Goal: Transaction & Acquisition: Purchase product/service

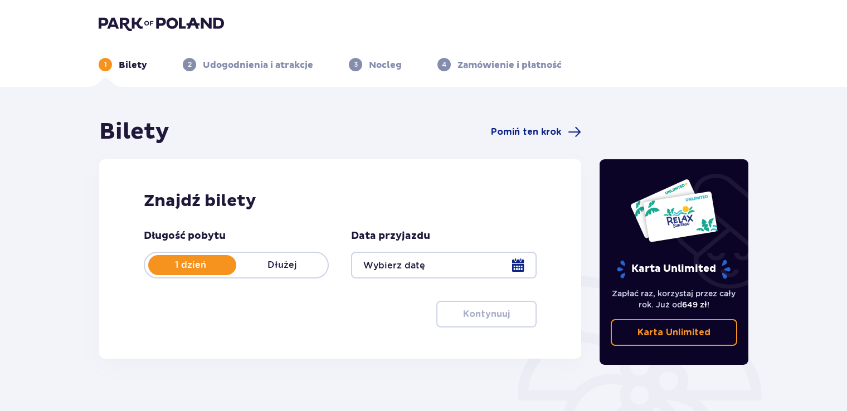
click at [492, 263] on div at bounding box center [443, 265] width 185 height 27
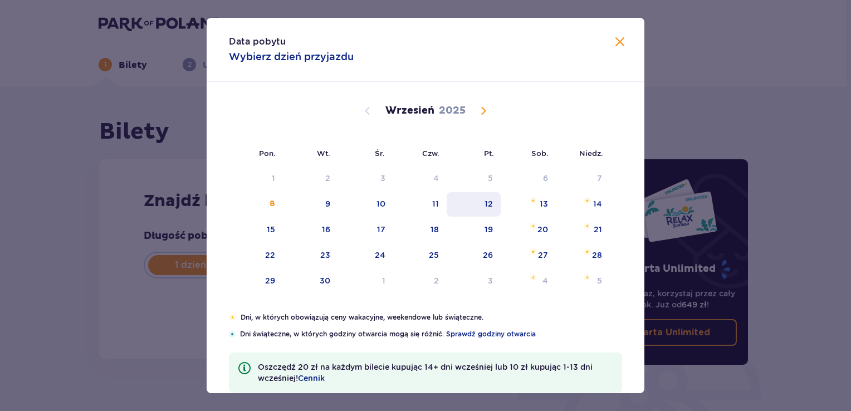
click at [487, 200] on div "12" at bounding box center [489, 203] width 8 height 11
type input "[DATE]"
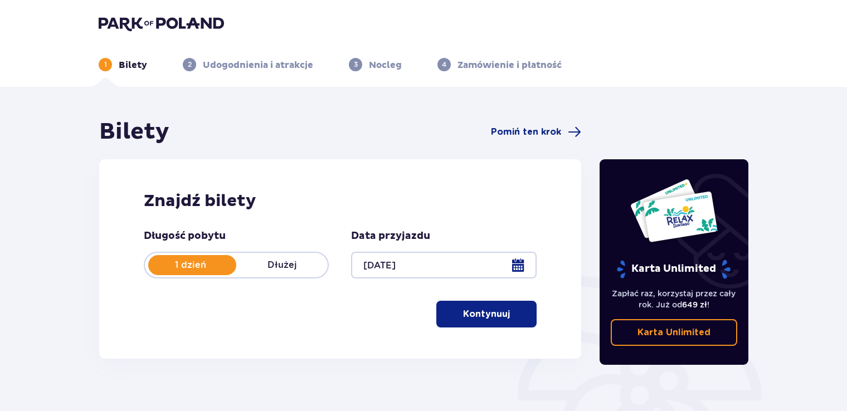
click at [474, 314] on p "Kontynuuj" at bounding box center [486, 314] width 47 height 12
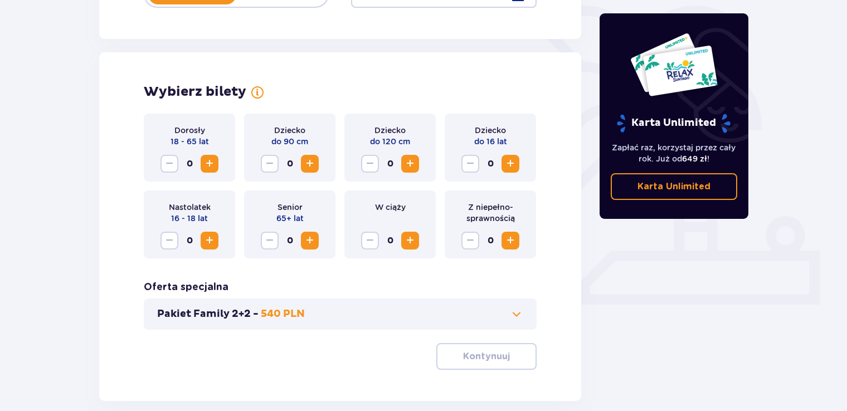
scroll to position [310, 0]
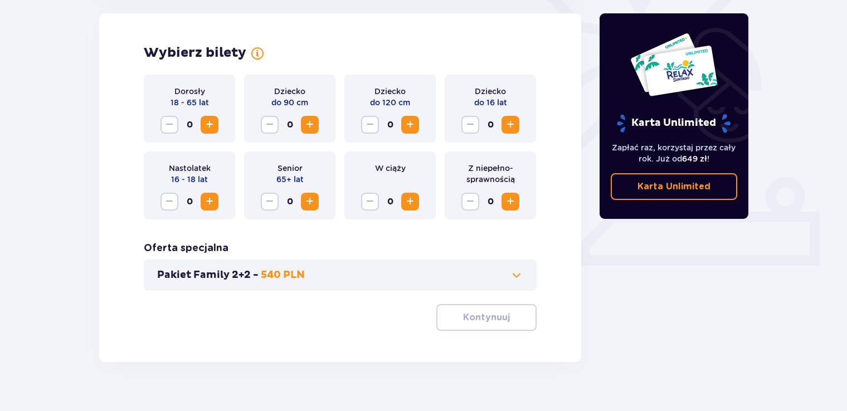
click at [211, 126] on span "Increase" at bounding box center [209, 124] width 13 height 13
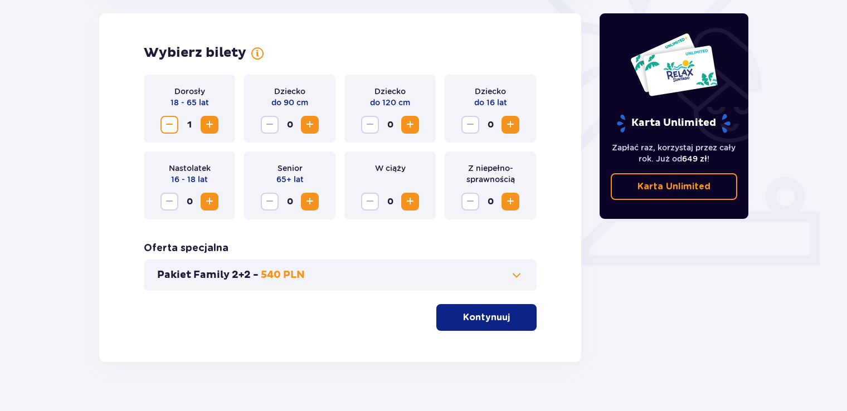
click at [211, 126] on span "Increase" at bounding box center [209, 124] width 13 height 13
click at [520, 323] on button "Kontynuuj" at bounding box center [486, 317] width 100 height 27
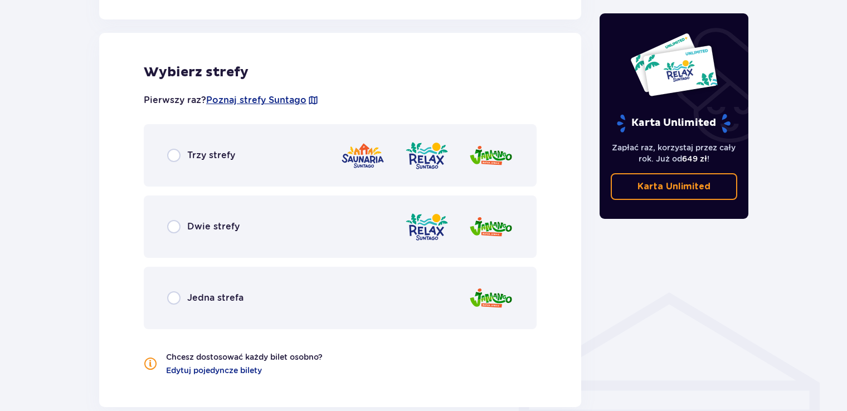
scroll to position [618, 0]
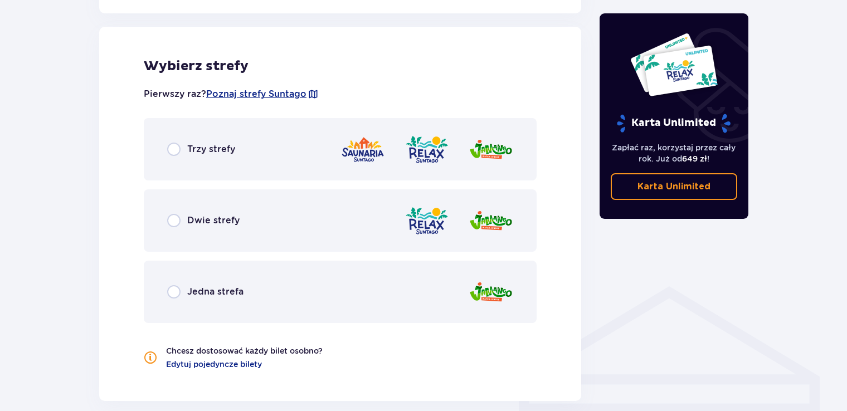
click at [185, 153] on div "Trzy strefy" at bounding box center [201, 149] width 68 height 13
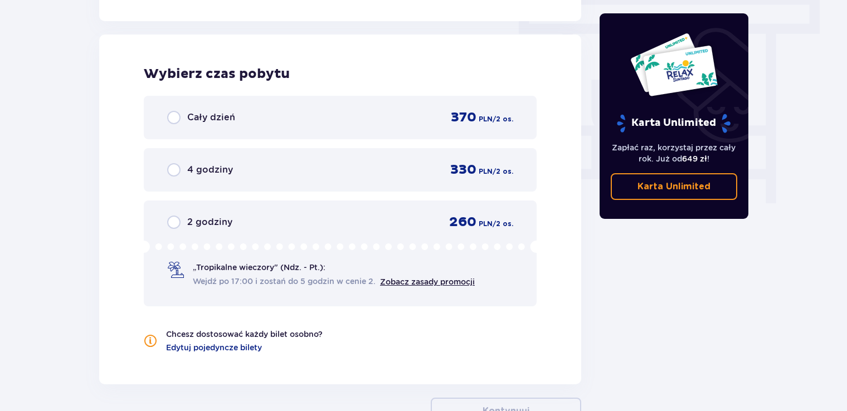
scroll to position [1006, 0]
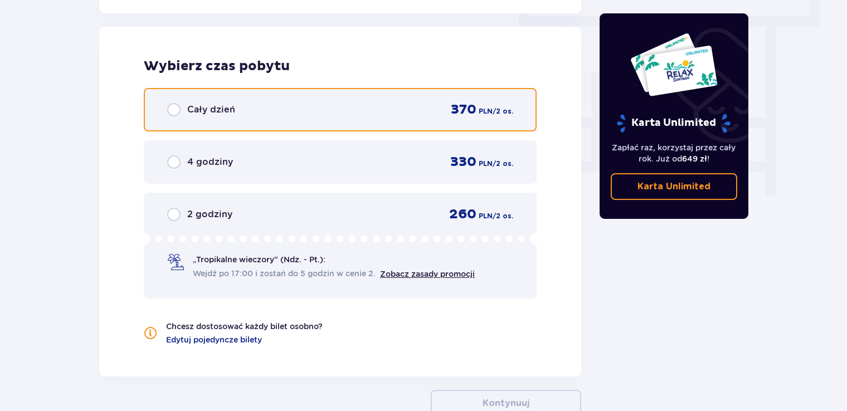
click at [172, 106] on input "radio" at bounding box center [173, 109] width 13 height 13
radio input "true"
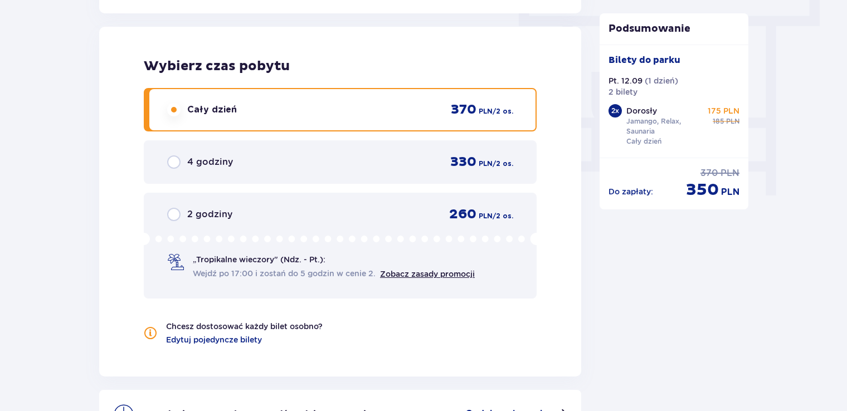
scroll to position [1139, 0]
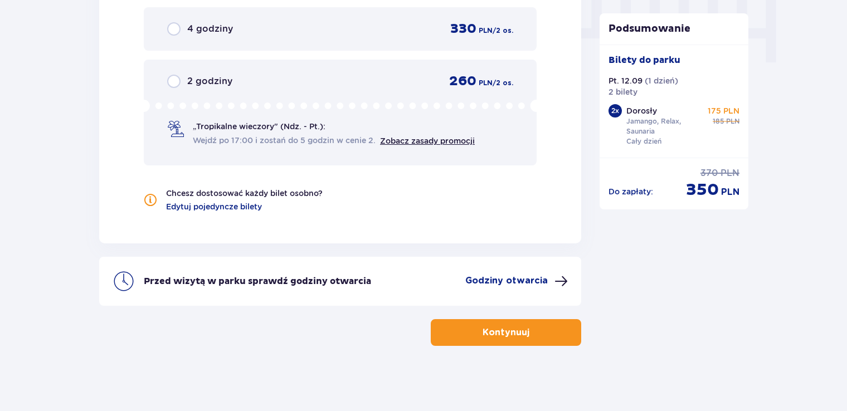
click at [492, 340] on button "Kontynuuj" at bounding box center [506, 332] width 150 height 27
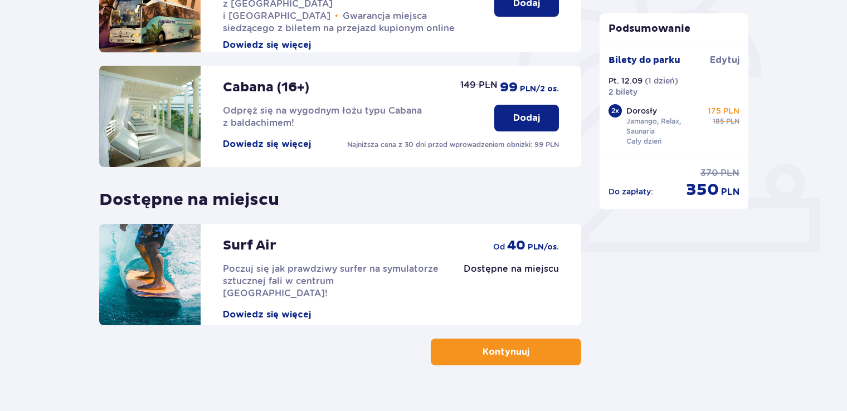
scroll to position [344, 0]
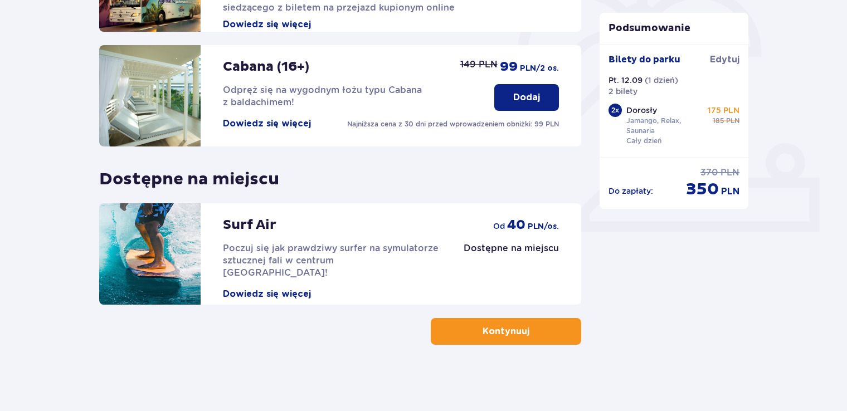
click at [482, 333] on p "Kontynuuj" at bounding box center [505, 331] width 47 height 12
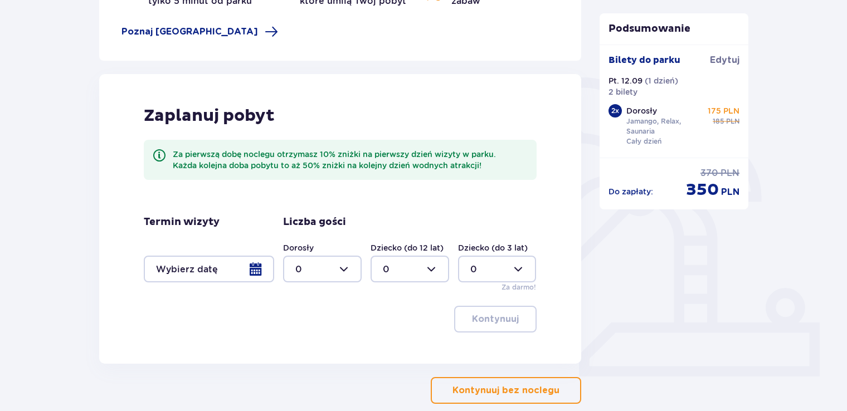
scroll to position [231, 0]
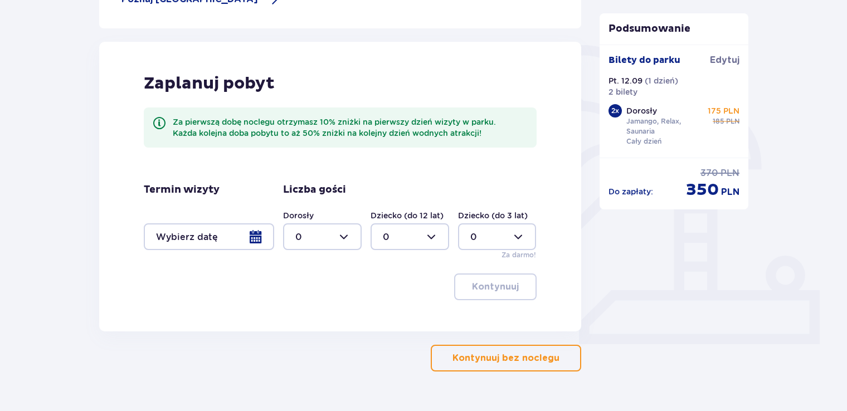
click at [490, 353] on p "Kontynuuj bez noclegu" at bounding box center [505, 358] width 107 height 12
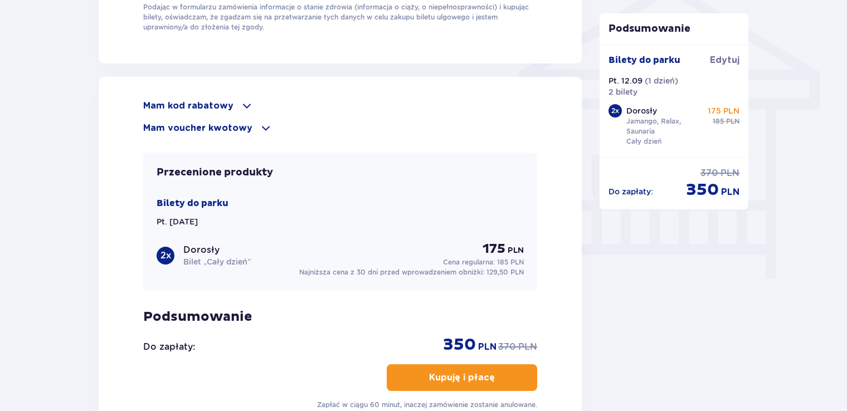
scroll to position [907, 0]
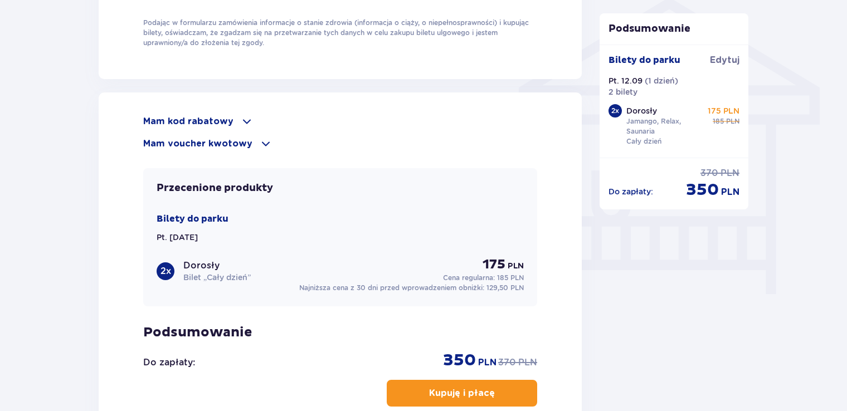
click at [227, 115] on p "Mam kod rabatowy" at bounding box center [188, 121] width 90 height 12
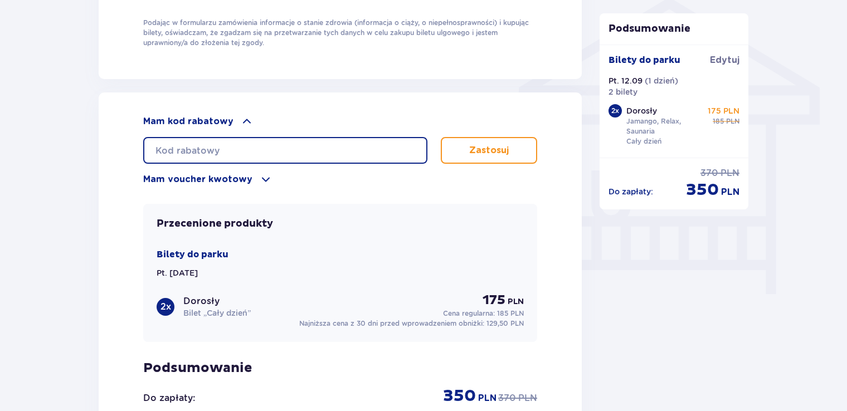
click at [208, 140] on input "text" at bounding box center [285, 150] width 284 height 27
type input "student30"
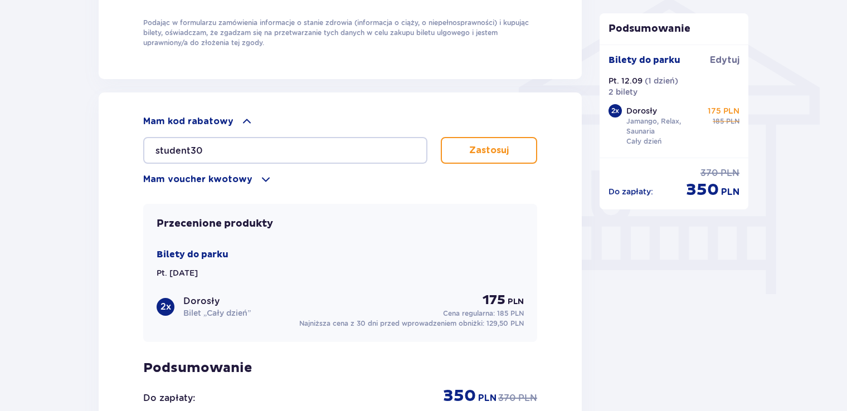
click at [486, 148] on p "Zastosuj" at bounding box center [489, 150] width 40 height 12
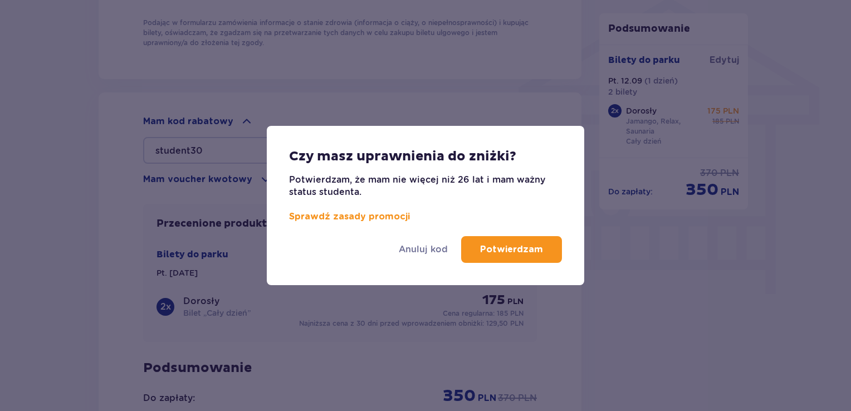
click at [496, 252] on p "Potwierdzam" at bounding box center [511, 249] width 63 height 12
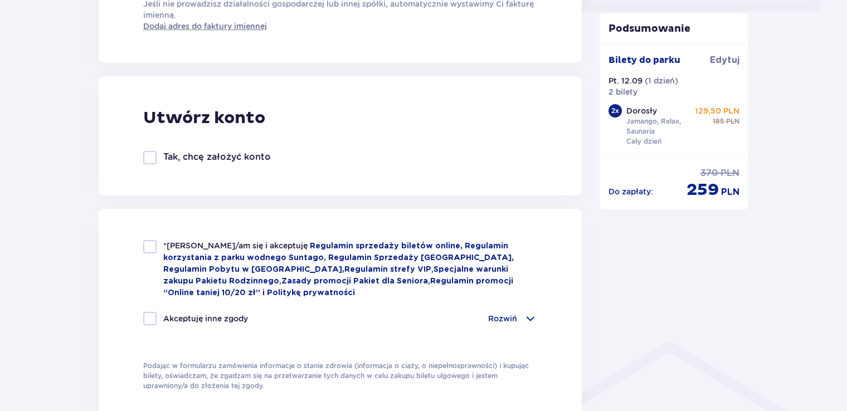
scroll to position [550, 0]
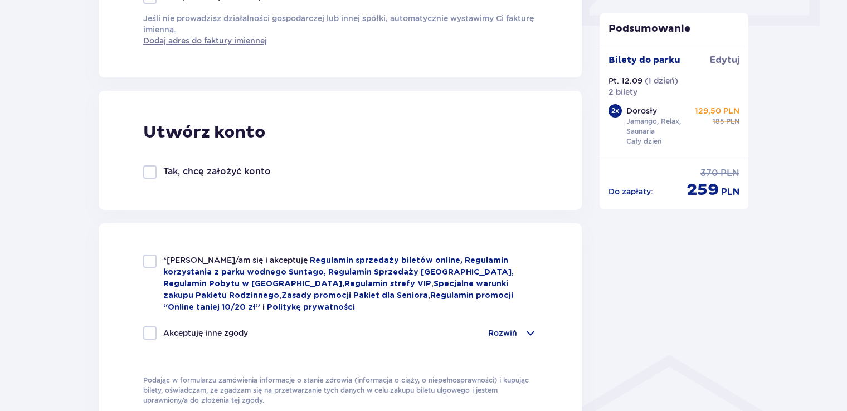
click at [148, 262] on div at bounding box center [149, 261] width 13 height 13
checkbox input "true"
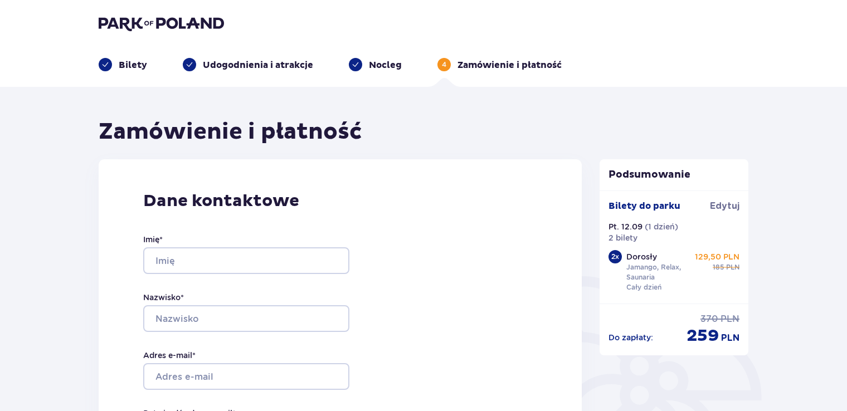
scroll to position [31, 0]
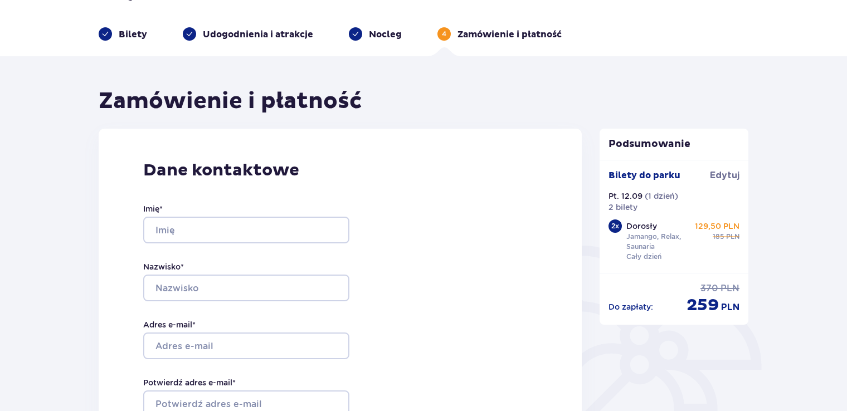
click at [191, 245] on div "Imię * Nazwisko * Adres e-mail * Potwierdź adres e-mail * Numer telefonu * Nume…" at bounding box center [246, 345] width 206 height 329
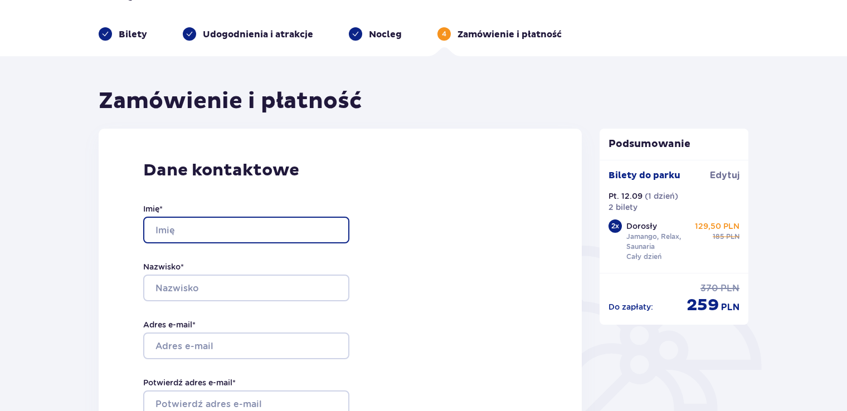
click at [169, 233] on input "Imię *" at bounding box center [246, 230] width 206 height 27
type input "Kacper"
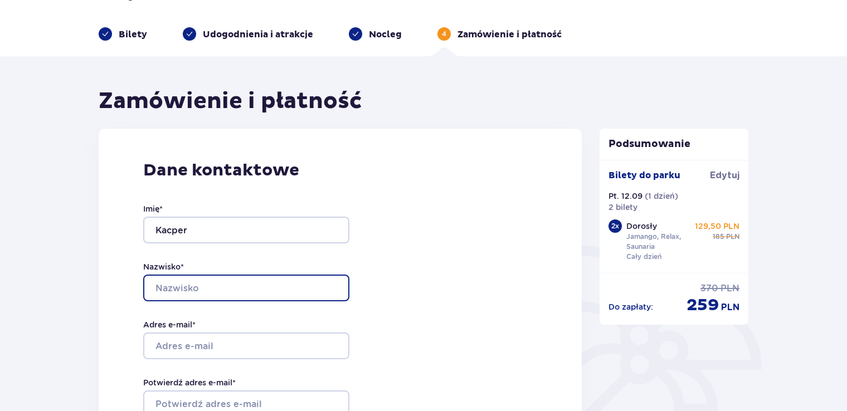
type input "Klejna"
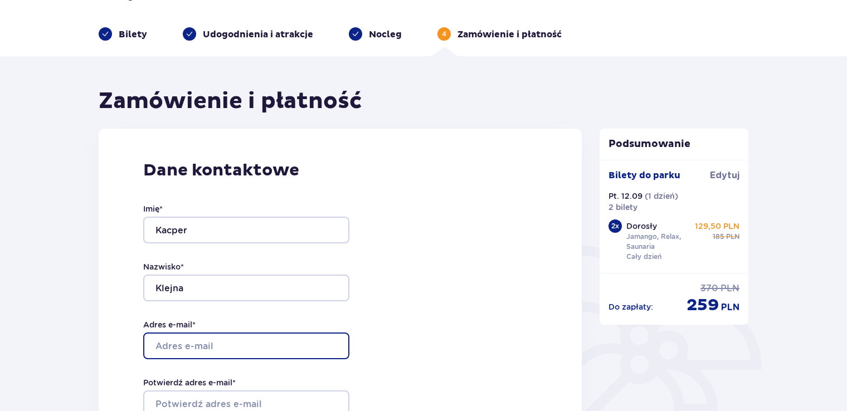
type input "[EMAIL_ADDRESS][DOMAIN_NAME]"
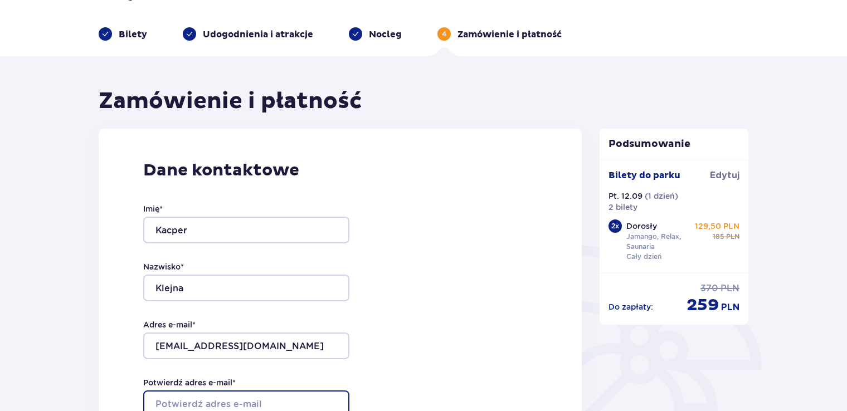
type input "[EMAIL_ADDRESS][DOMAIN_NAME]"
type input "501877966"
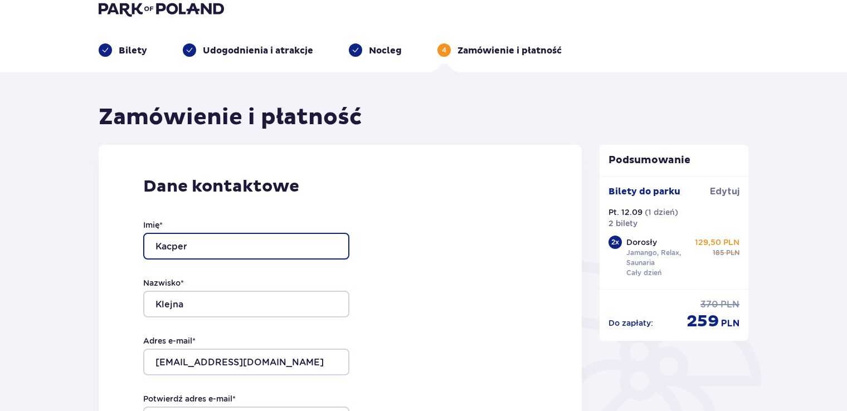
scroll to position [0, 0]
